Goal: Entertainment & Leisure: Consume media (video, audio)

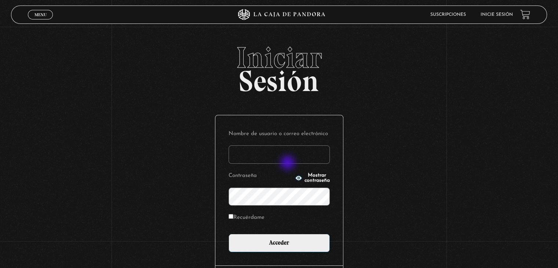
type input "Verito55"
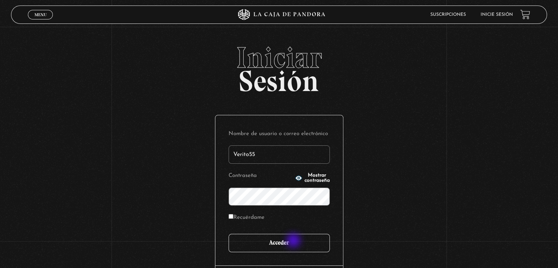
click at [294, 241] on input "Acceder" at bounding box center [279, 243] width 101 height 18
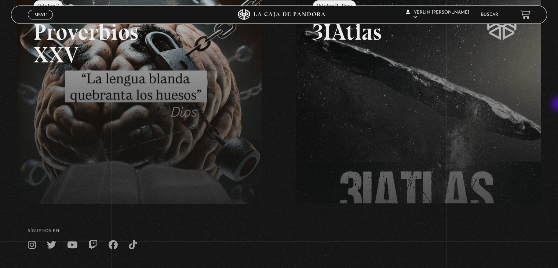
scroll to position [176, 0]
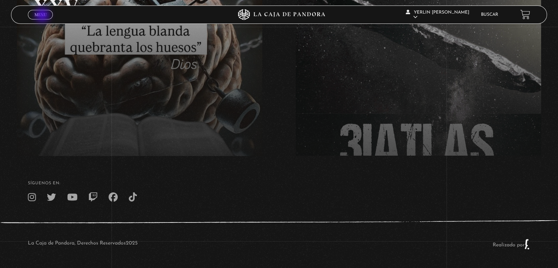
click at [43, 16] on span "Menu" at bounding box center [41, 14] width 12 height 4
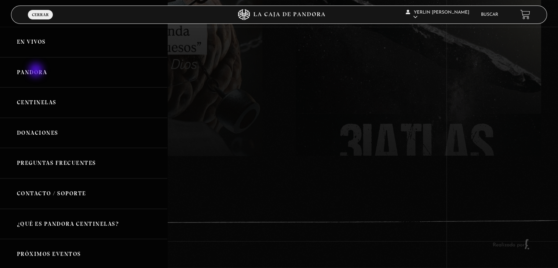
click at [37, 71] on link "Pandora" at bounding box center [83, 72] width 167 height 30
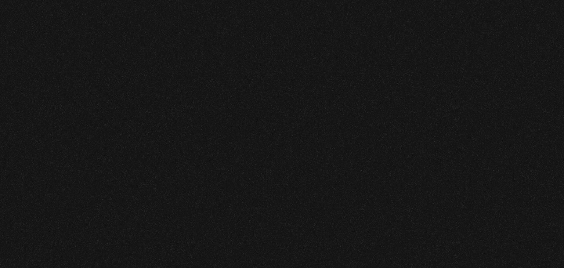
click at [37, 71] on section "Videos Pandora Categorías de videos:" at bounding box center [282, 77] width 564 height 101
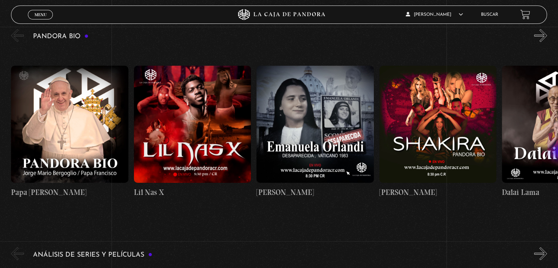
scroll to position [1406, 0]
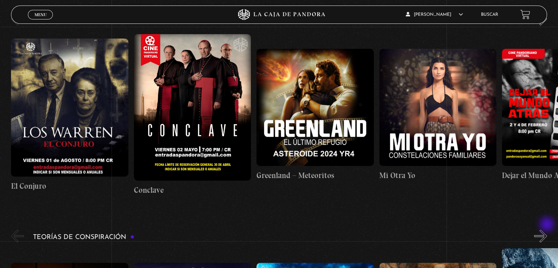
click at [547, 230] on button "»" at bounding box center [540, 236] width 13 height 13
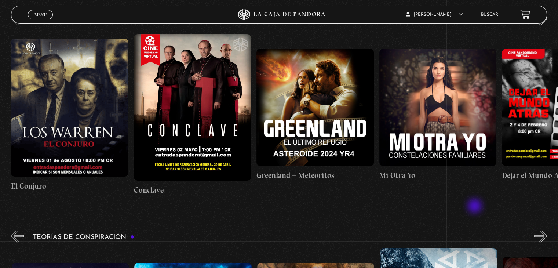
scroll to position [0, 123]
click at [349, 123] on figure at bounding box center [315, 107] width 117 height 117
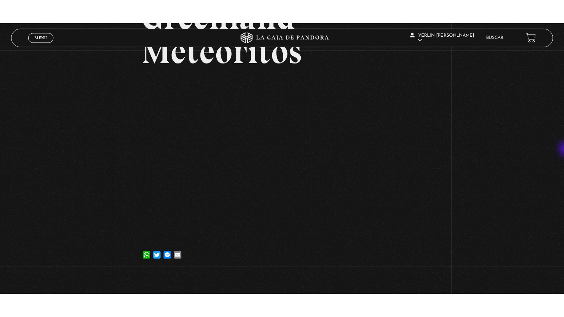
scroll to position [90, 0]
